Goal: Task Accomplishment & Management: Manage account settings

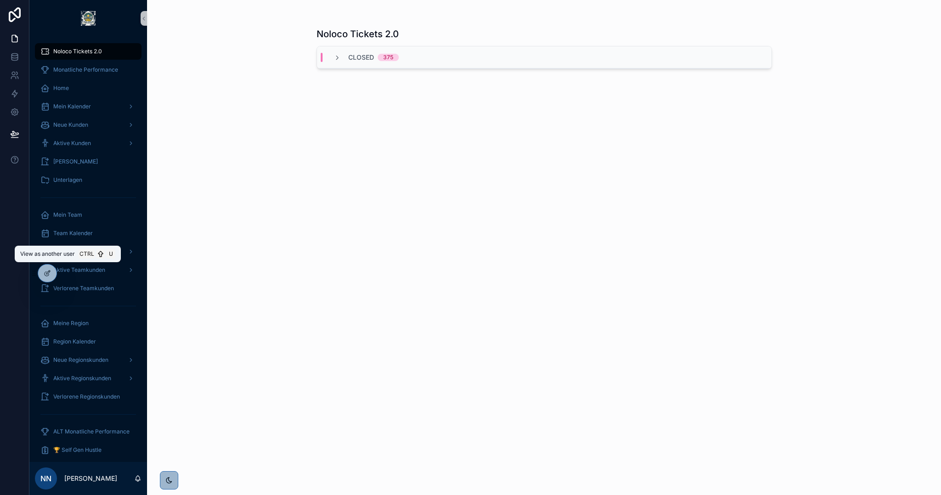
click at [0, 0] on icon at bounding box center [0, 0] width 0 height 0
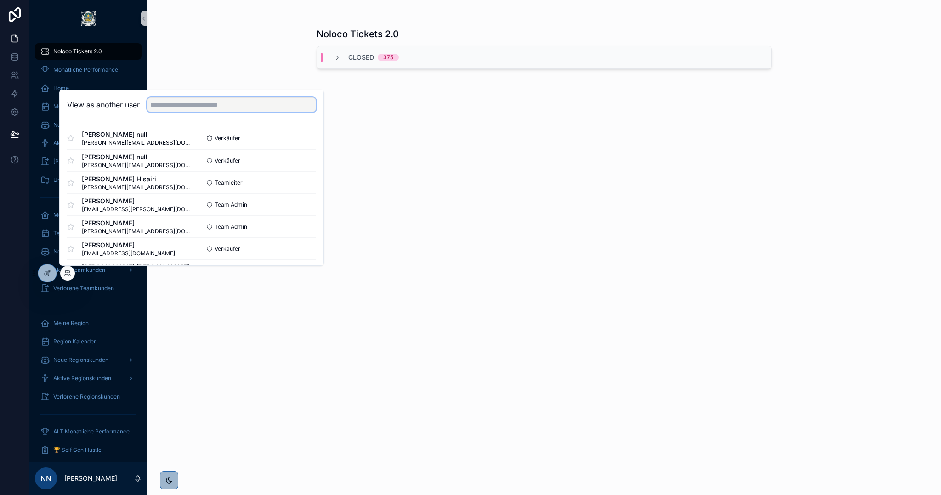
click at [190, 103] on input "text" at bounding box center [231, 104] width 169 height 15
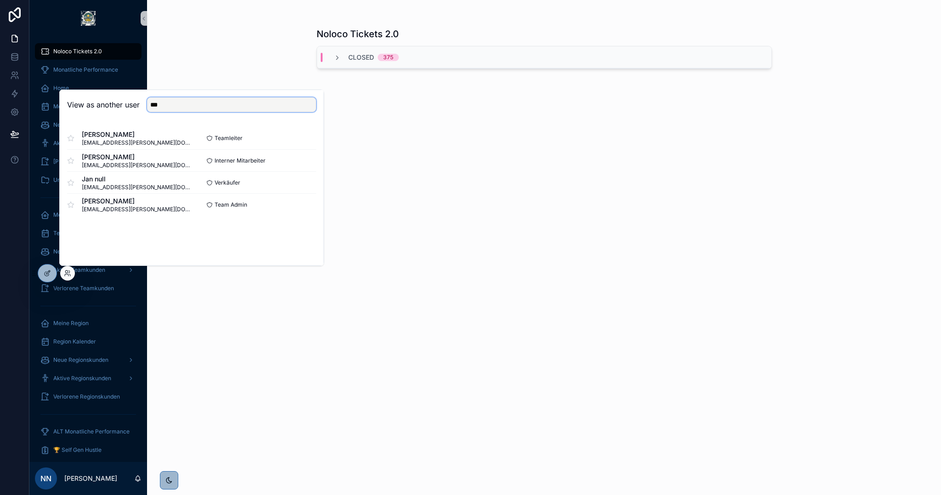
type input "***"
click at [0, 0] on button "Select" at bounding box center [0, 0] width 0 height 0
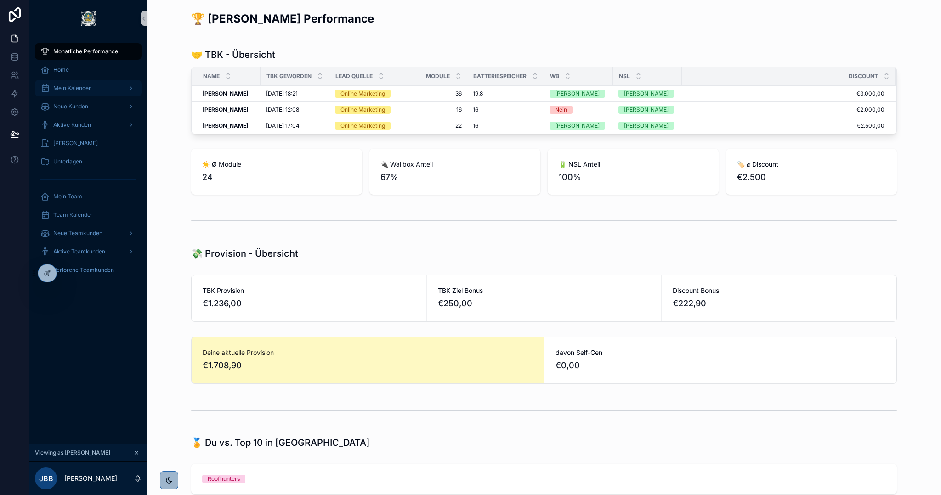
click at [79, 94] on div "Mein Kalender" at bounding box center [88, 88] width 96 height 15
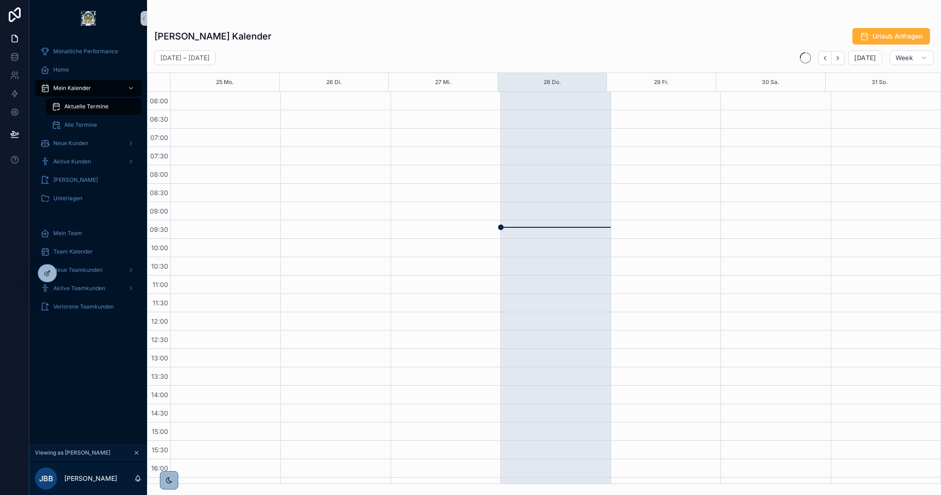
scroll to position [196, 0]
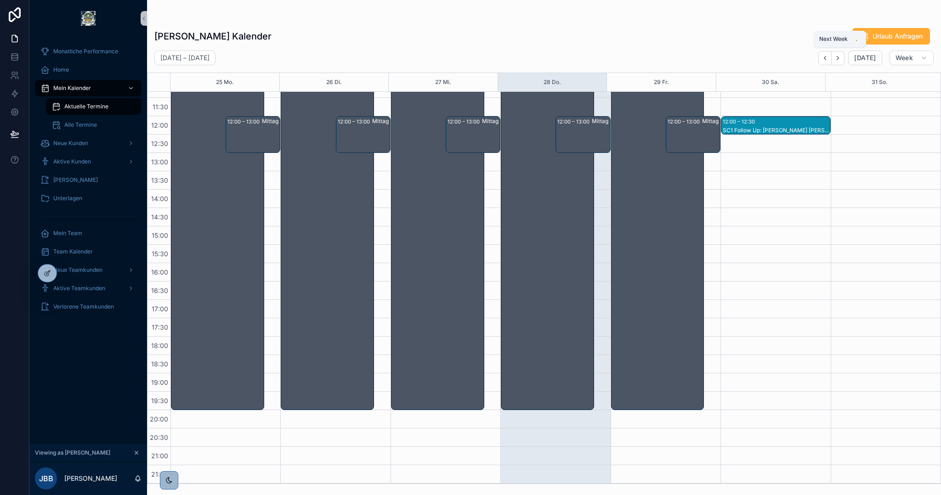
click at [845, 60] on button "Next" at bounding box center [838, 58] width 13 height 14
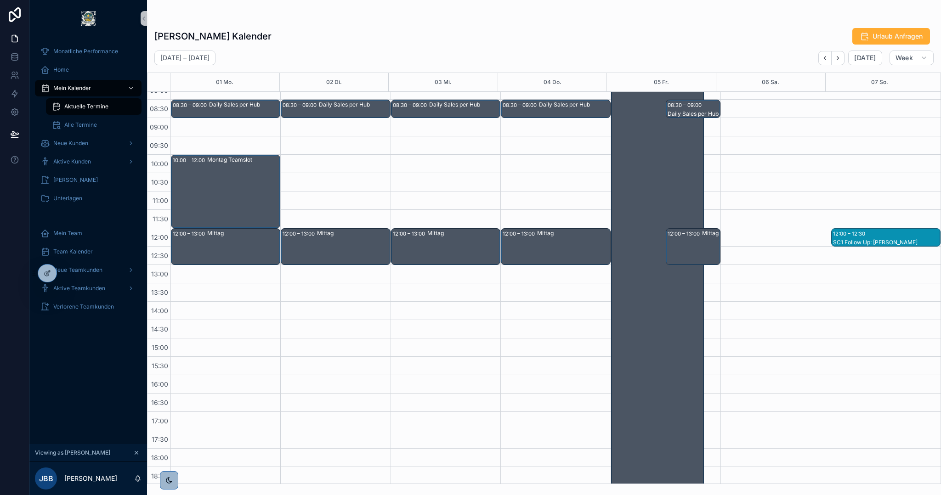
scroll to position [92, 0]
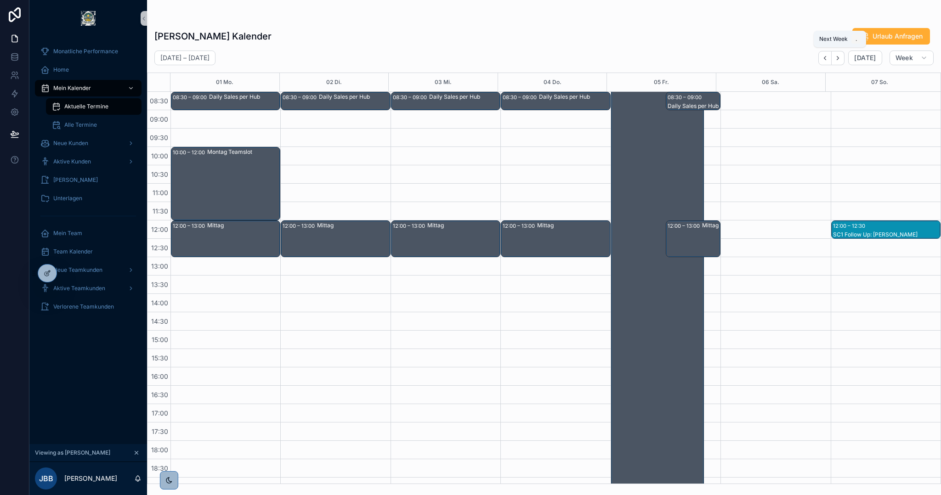
click at [837, 59] on icon "Next" at bounding box center [838, 58] width 7 height 7
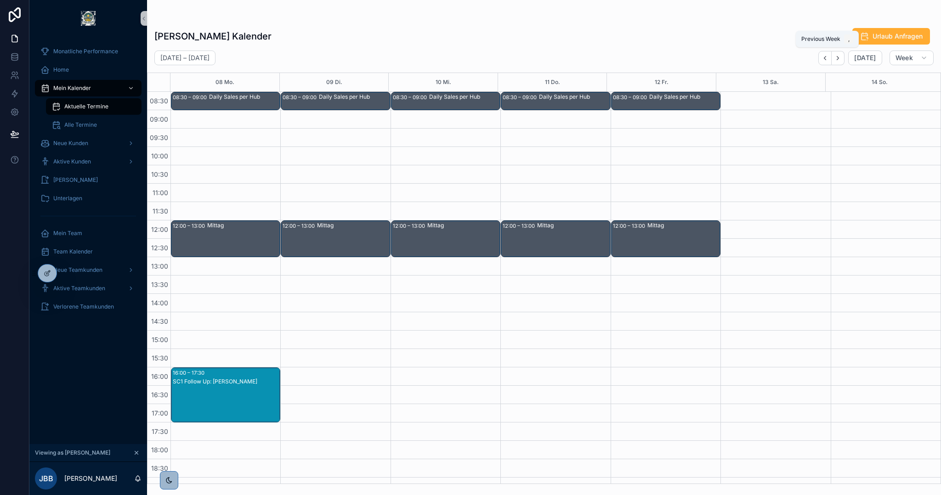
click at [828, 57] on icon "Back" at bounding box center [825, 58] width 7 height 7
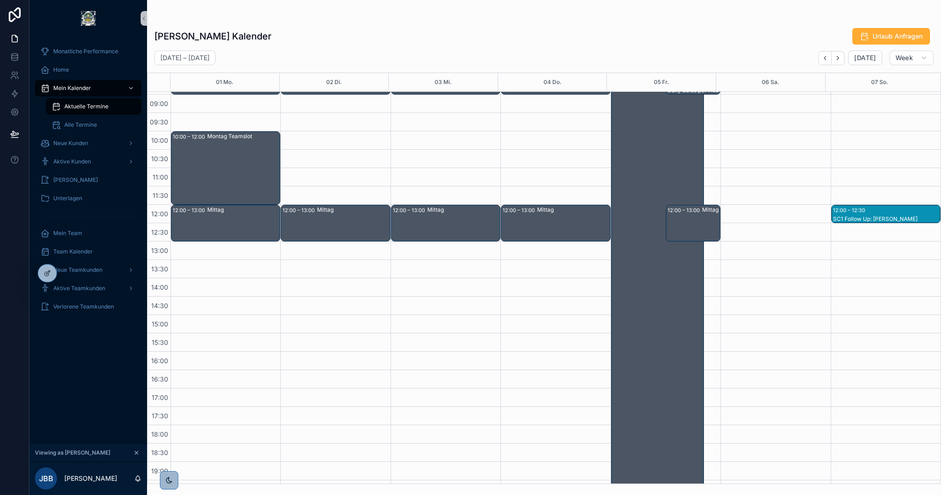
scroll to position [12, 0]
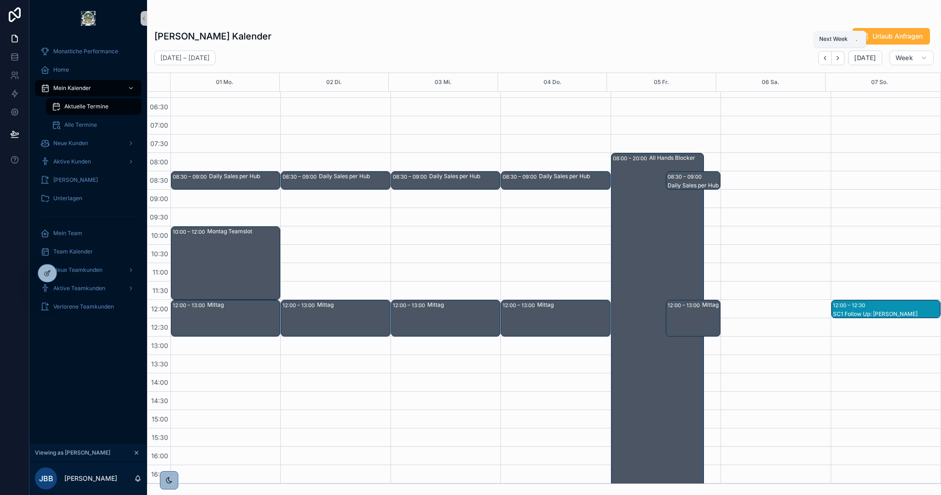
click at [842, 57] on icon "Next" at bounding box center [838, 58] width 7 height 7
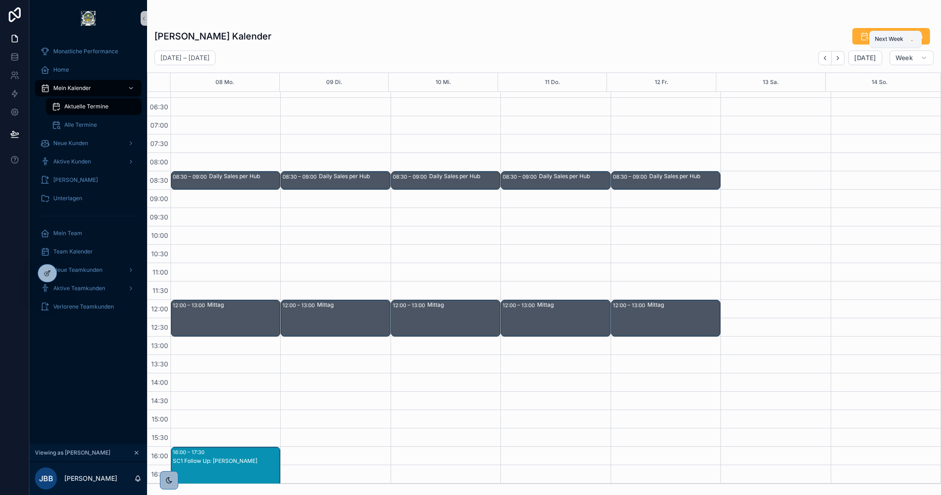
click at [842, 57] on icon "Next" at bounding box center [838, 58] width 7 height 7
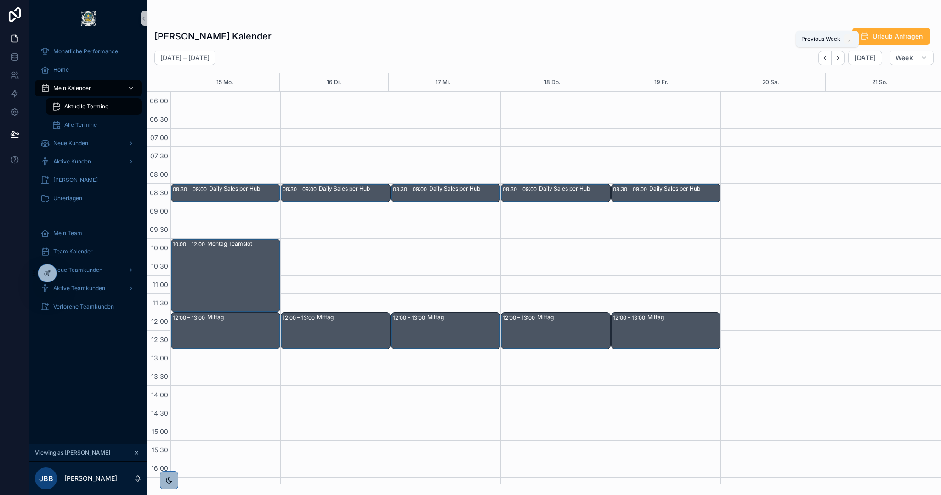
click at [829, 57] on icon "Back" at bounding box center [825, 58] width 7 height 7
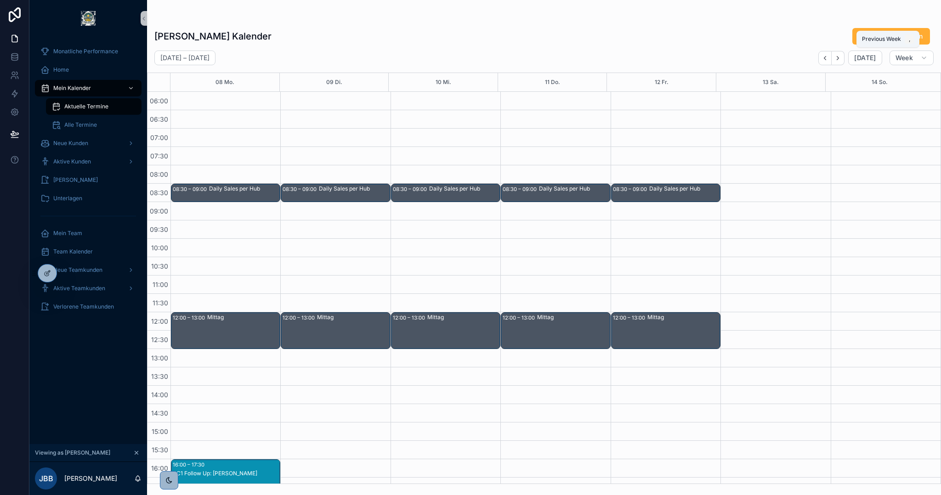
click at [829, 57] on icon "Back" at bounding box center [825, 58] width 7 height 7
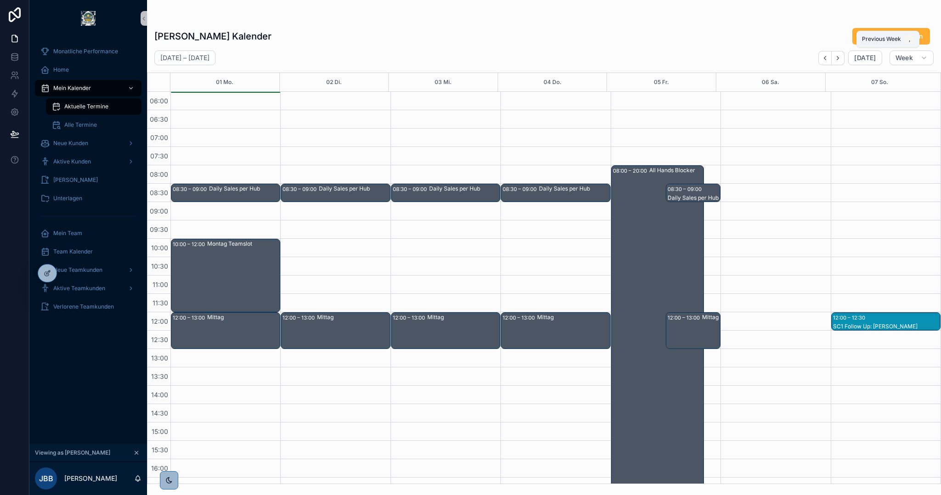
click at [829, 57] on icon "Back" at bounding box center [825, 58] width 7 height 7
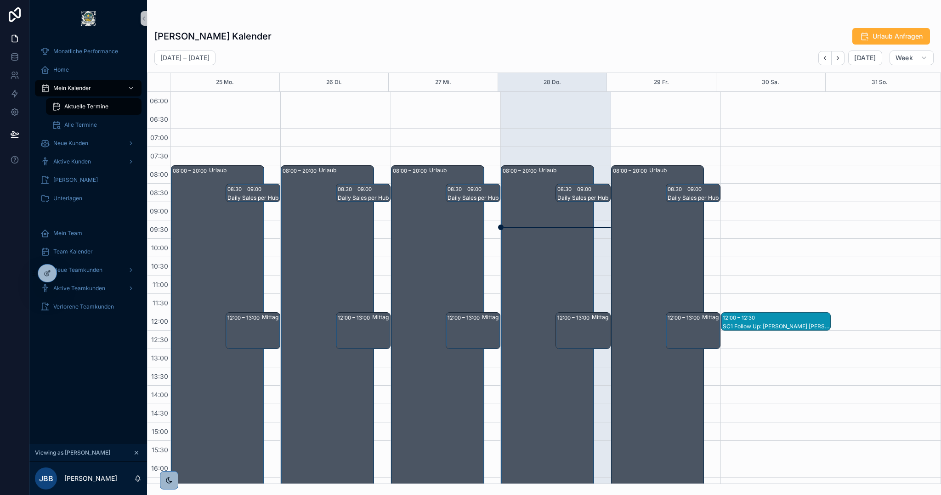
scroll to position [138, 0]
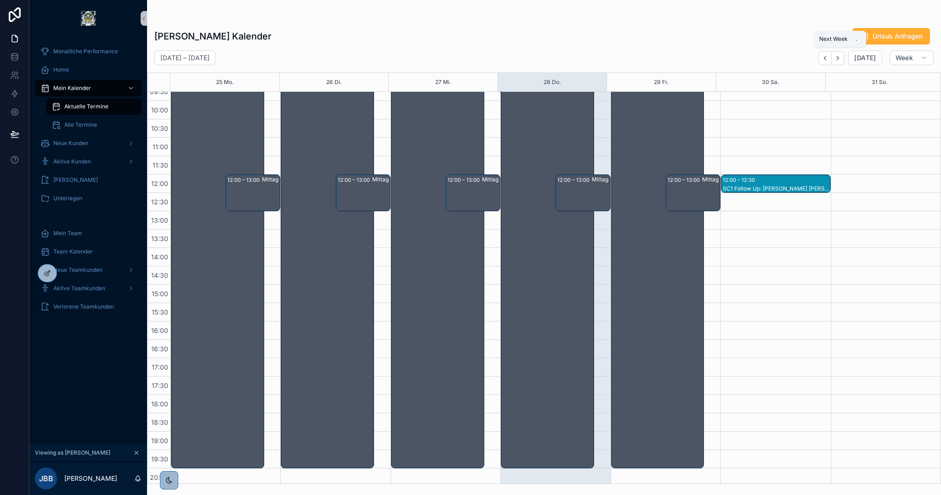
click at [842, 57] on icon "Next" at bounding box center [838, 58] width 7 height 7
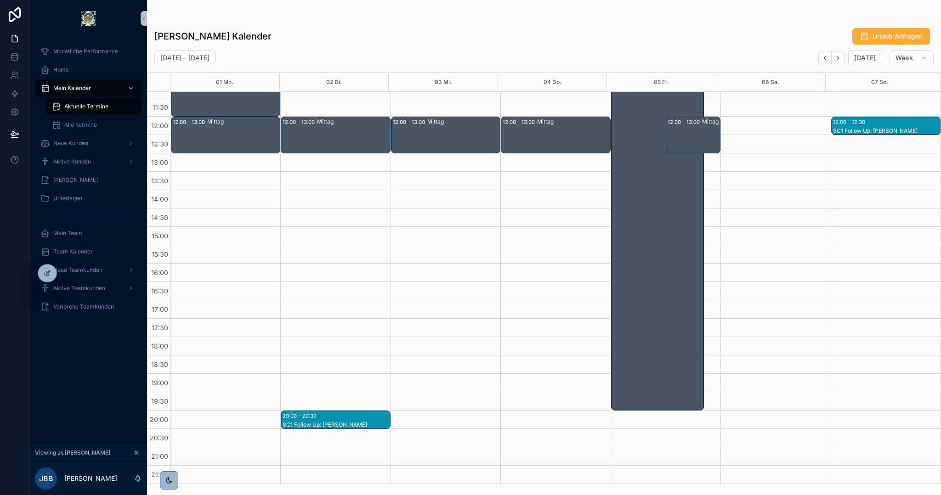
scroll to position [196, 0]
click at [842, 57] on icon "Next" at bounding box center [838, 58] width 7 height 7
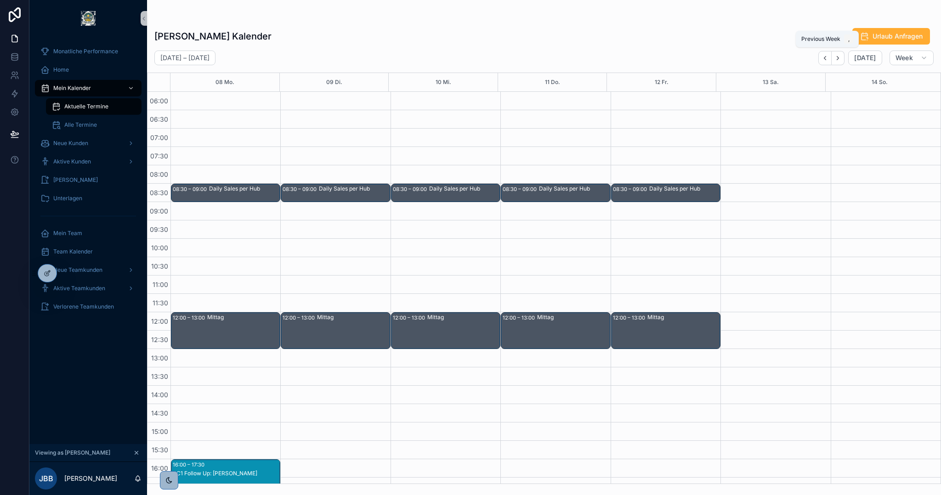
click at [829, 59] on icon "Back" at bounding box center [825, 58] width 7 height 7
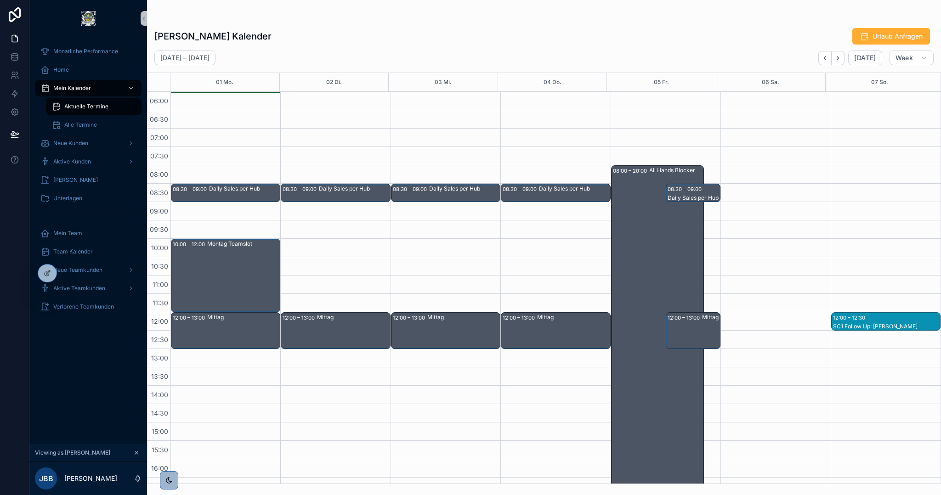
click at [0, 0] on icon at bounding box center [0, 0] width 0 height 0
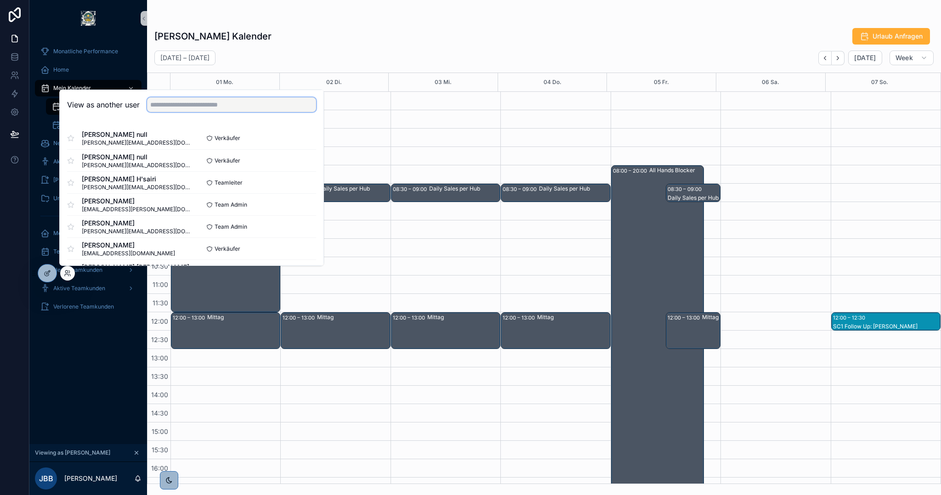
click at [208, 109] on input "text" at bounding box center [231, 104] width 169 height 15
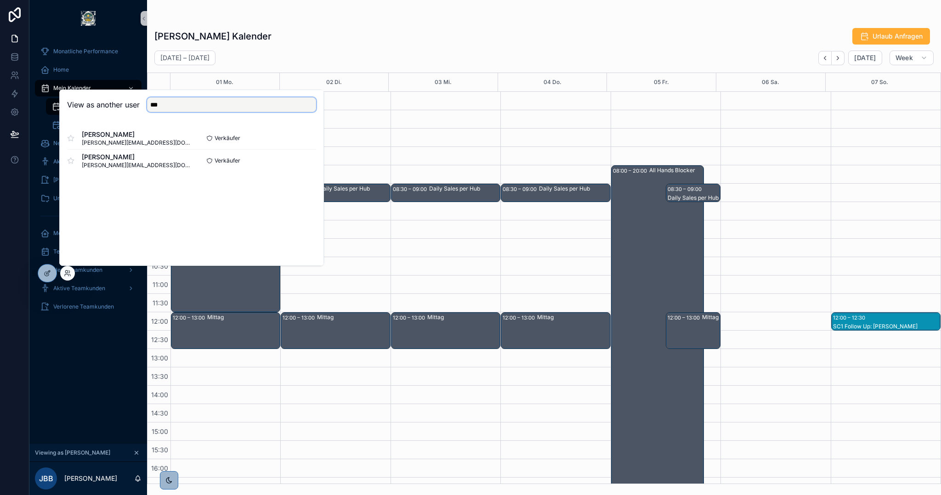
type input "***"
click at [0, 0] on button "Select" at bounding box center [0, 0] width 0 height 0
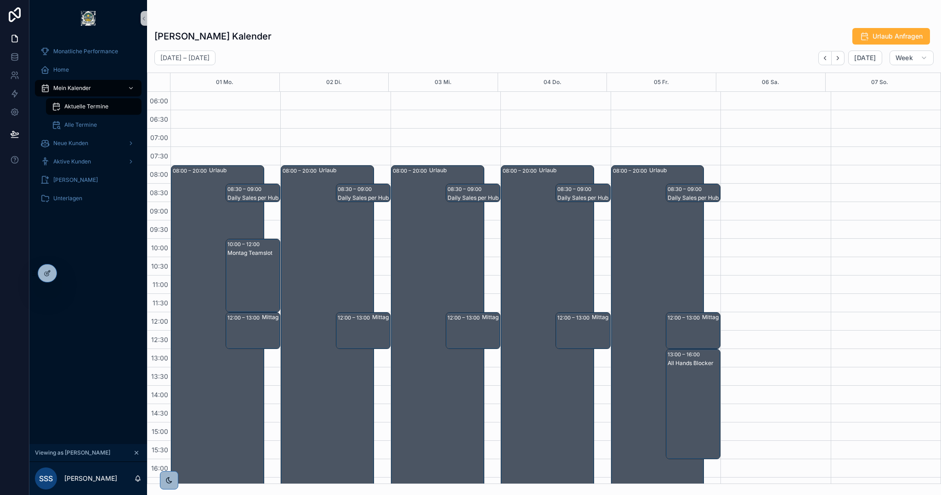
click at [835, 64] on button "Next" at bounding box center [838, 58] width 13 height 14
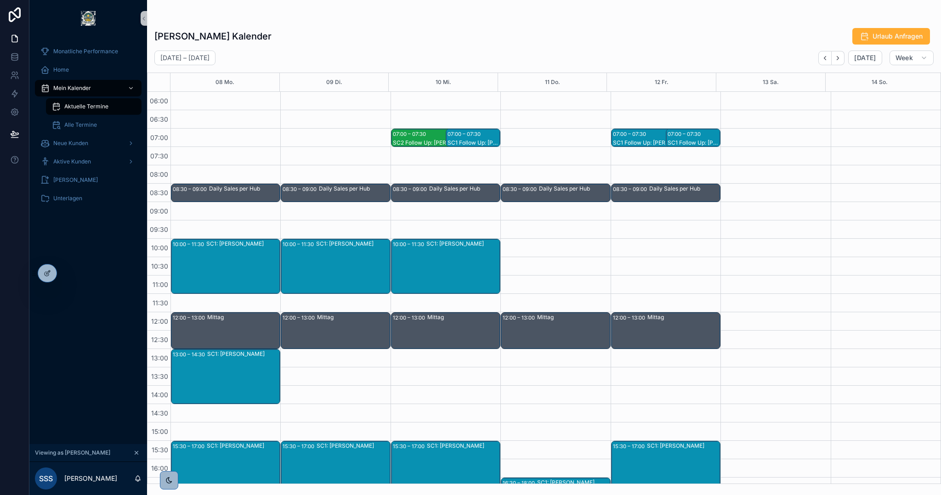
click at [0, 0] on icon at bounding box center [0, 0] width 0 height 0
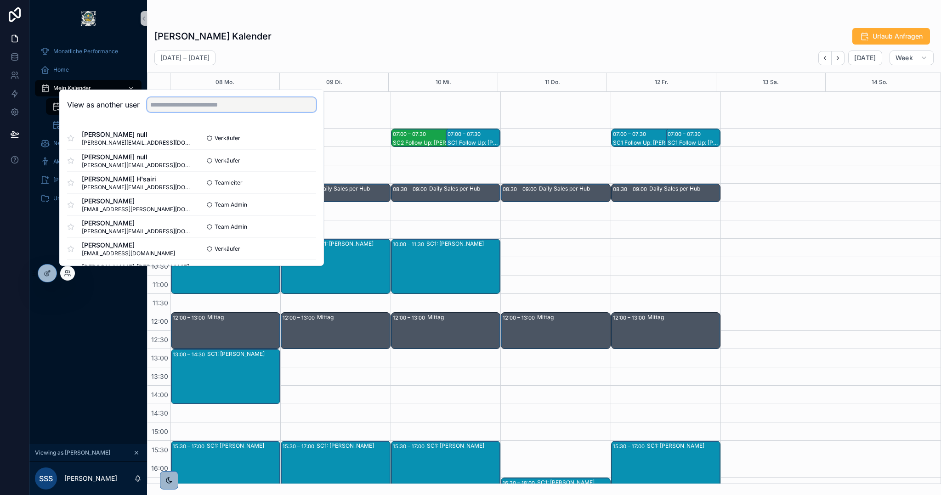
click at [208, 108] on input "text" at bounding box center [231, 104] width 169 height 15
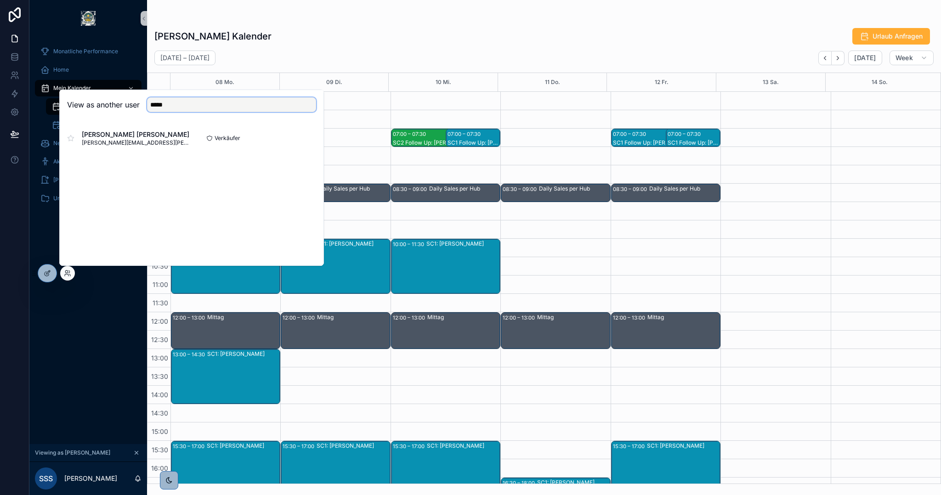
type input "*****"
click at [0, 0] on button "Select" at bounding box center [0, 0] width 0 height 0
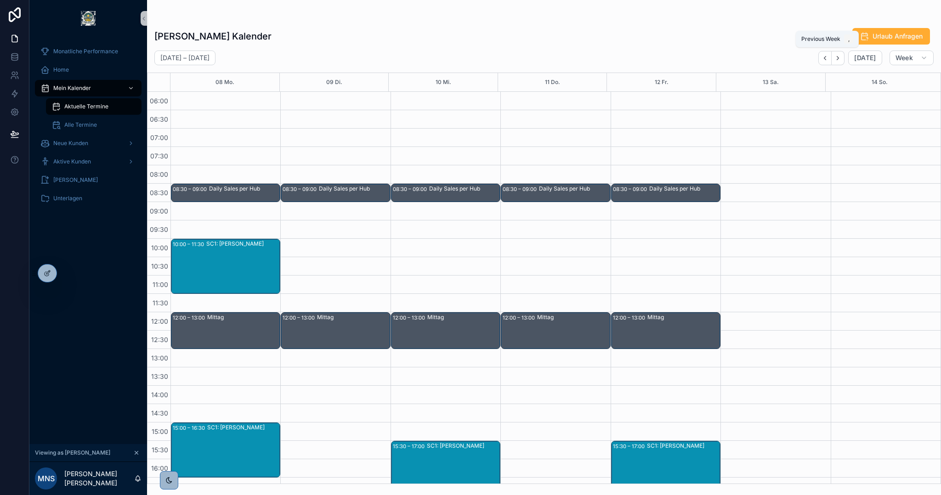
click at [831, 54] on button "Back" at bounding box center [825, 58] width 13 height 14
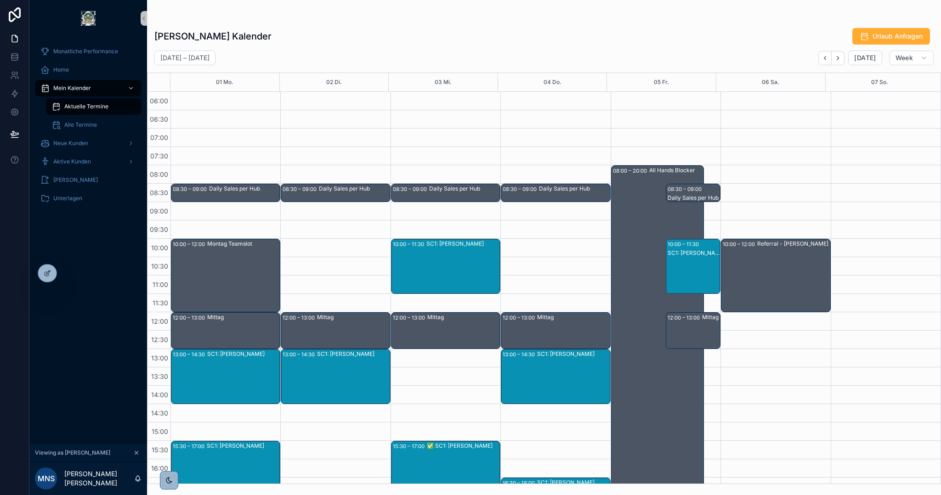
click at [0, 0] on icon at bounding box center [0, 0] width 0 height 0
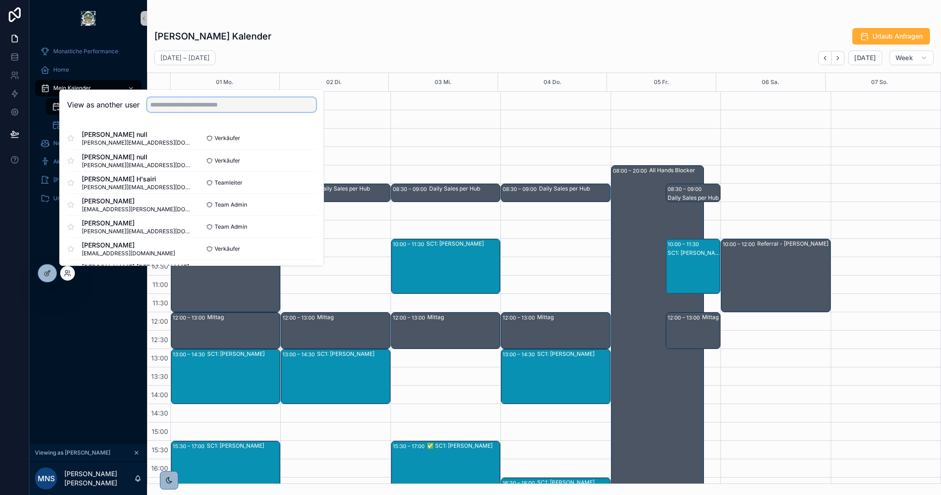
click at [199, 106] on input "text" at bounding box center [231, 104] width 169 height 15
click at [0, 0] on button "Select" at bounding box center [0, 0] width 0 height 0
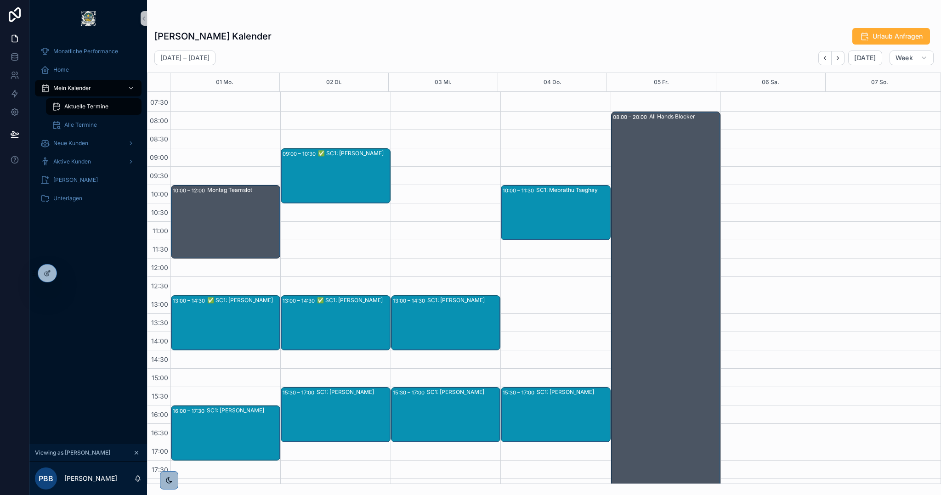
scroll to position [150, 0]
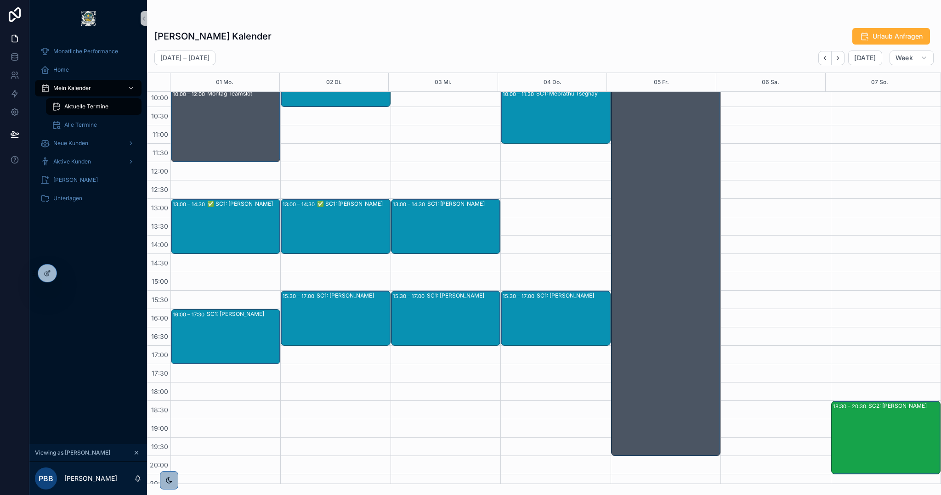
click at [0, 0] on icon at bounding box center [0, 0] width 0 height 0
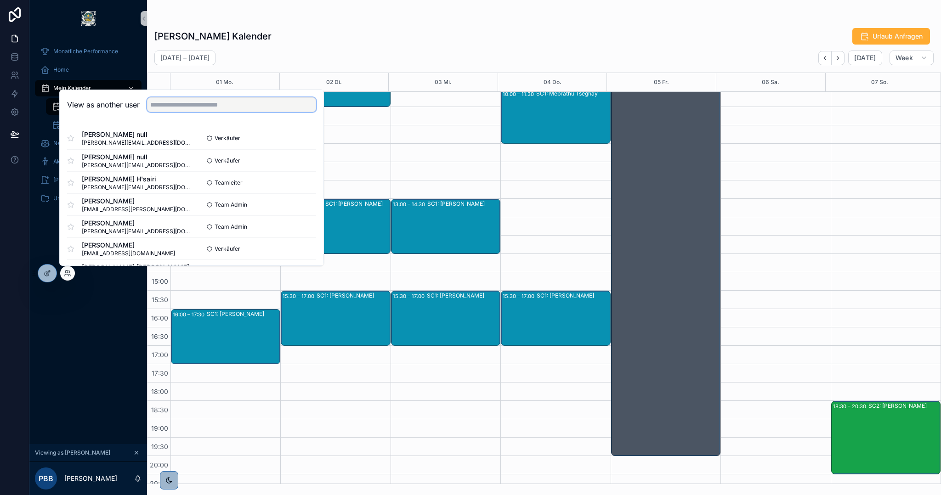
click at [238, 99] on input "text" at bounding box center [231, 104] width 169 height 15
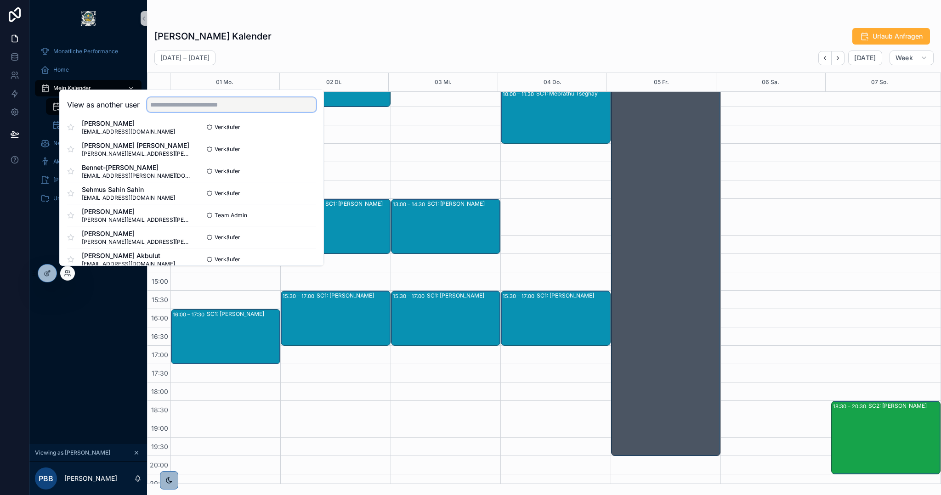
scroll to position [230, 0]
click at [0, 0] on button "Select" at bounding box center [0, 0] width 0 height 0
